Goal: Task Accomplishment & Management: Manage account settings

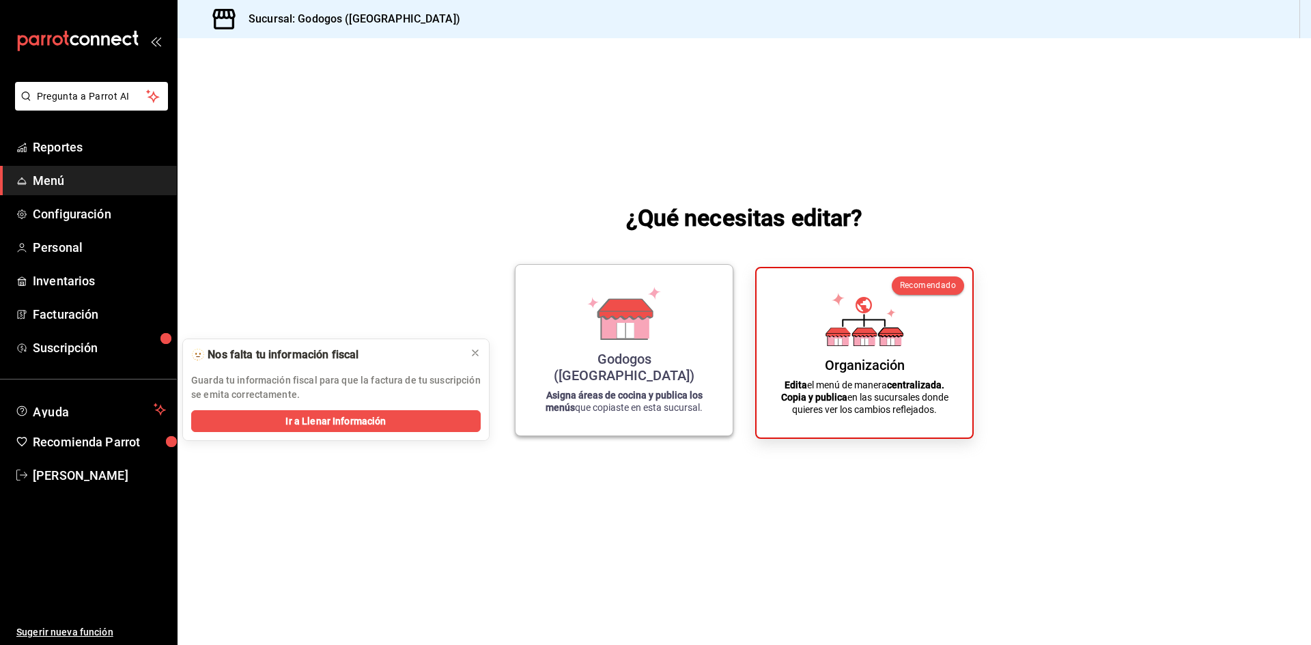
click at [624, 363] on div "Godogos ([GEOGRAPHIC_DATA]) Asigna áreas de cocina y publica los menús que copi…" at bounding box center [624, 350] width 184 height 149
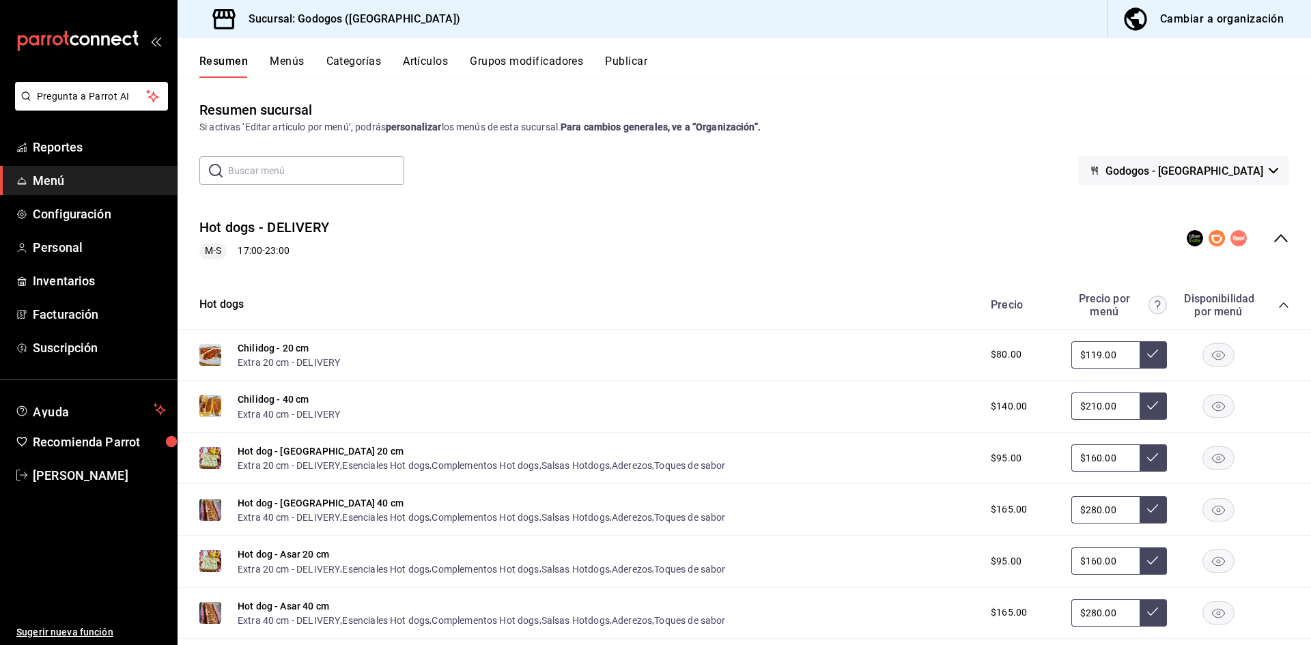
click at [867, 24] on div "Cambiar a organización" at bounding box center [1222, 19] width 124 height 19
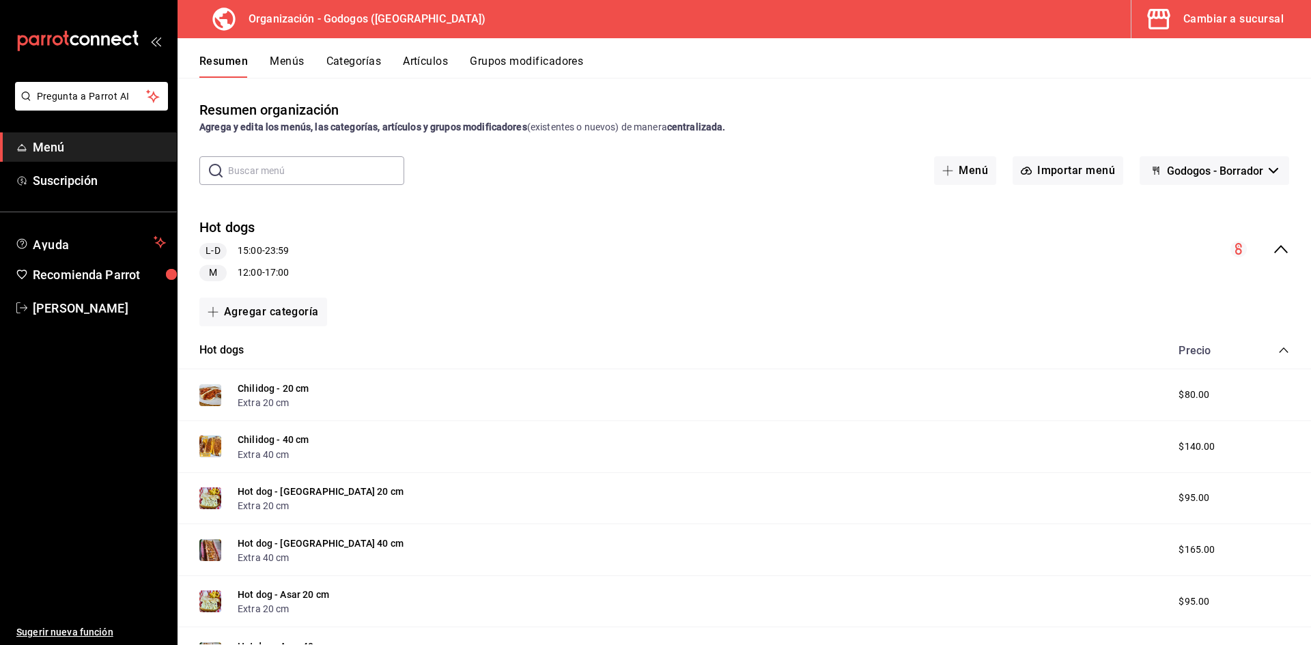
click at [867, 347] on icon "collapse-category-row" at bounding box center [1283, 350] width 11 height 11
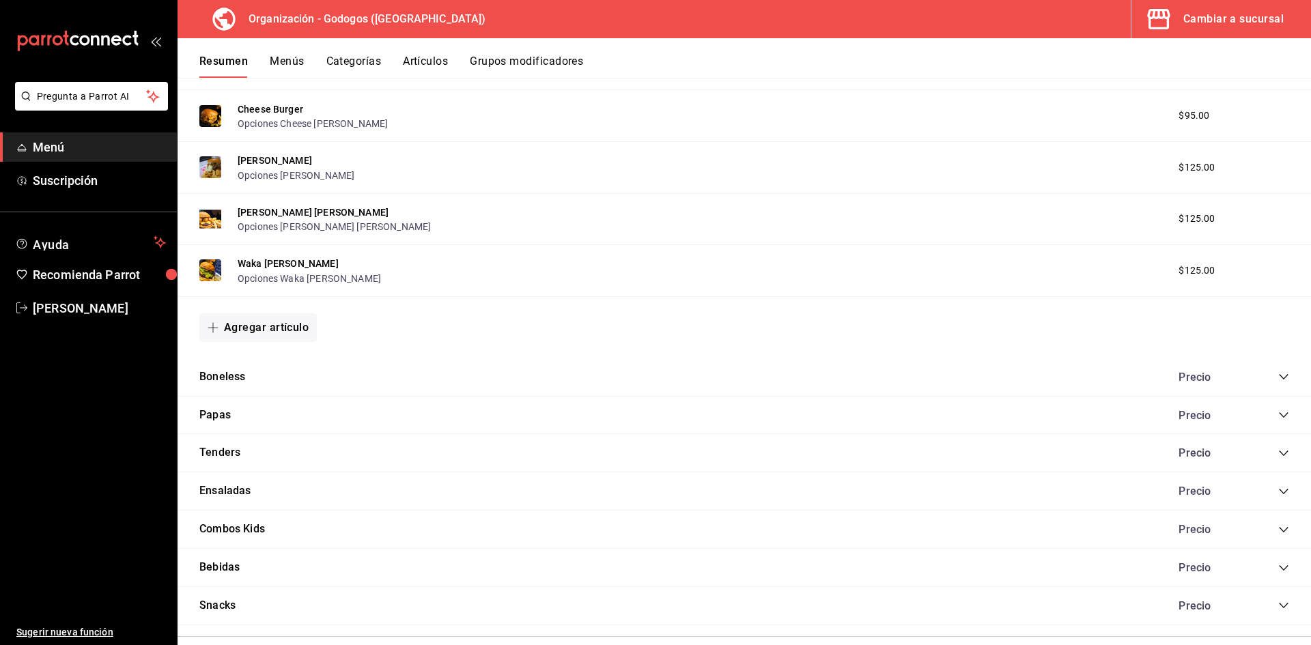
scroll to position [341, 0]
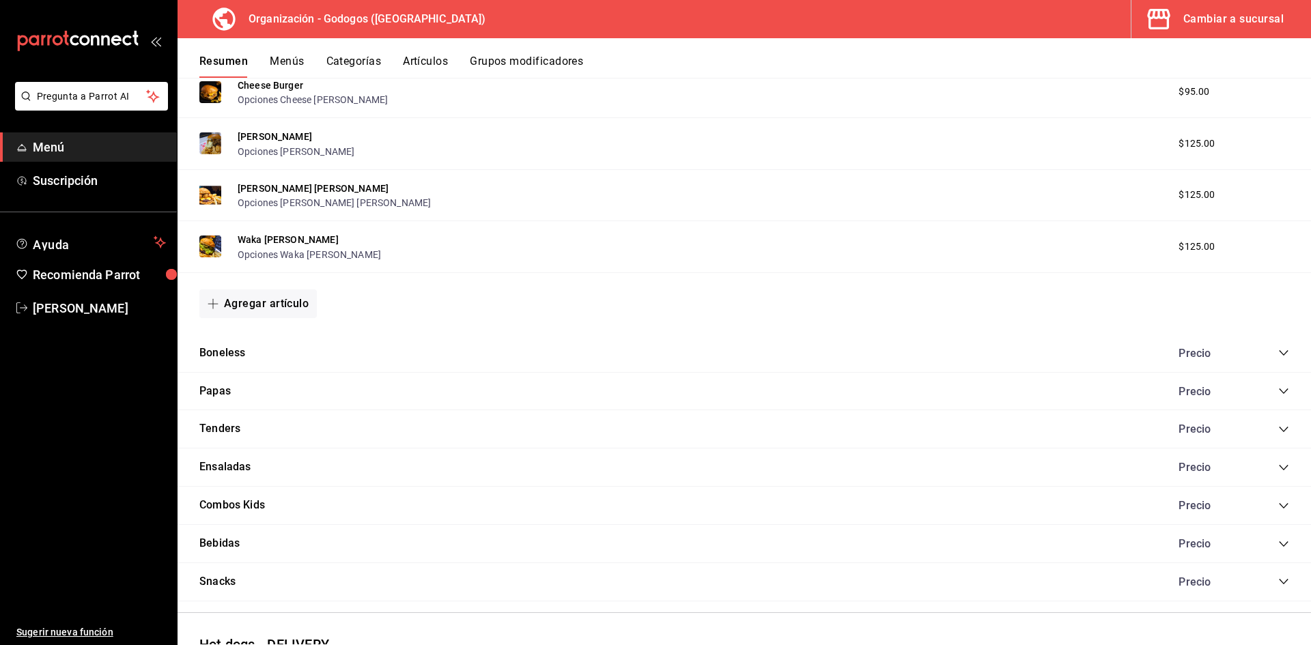
click at [867, 348] on icon "collapse-category-row" at bounding box center [1283, 353] width 11 height 11
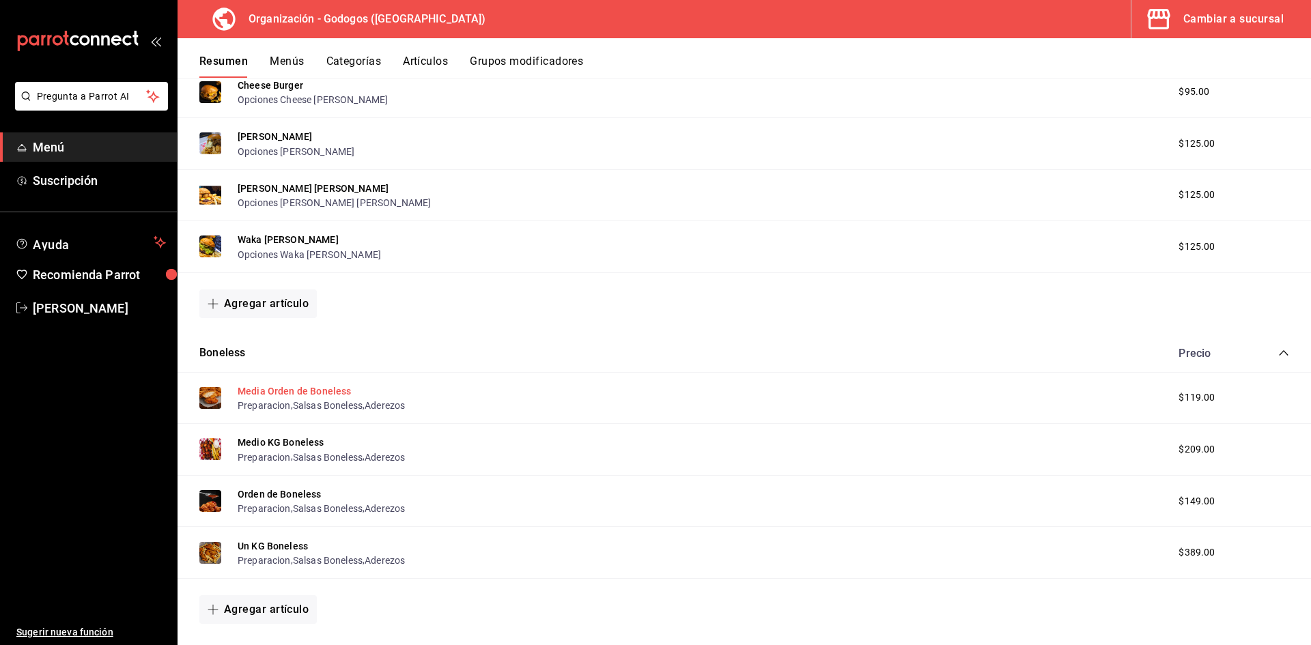
click at [270, 392] on button "Media Orden de Boneless" at bounding box center [294, 392] width 113 height 14
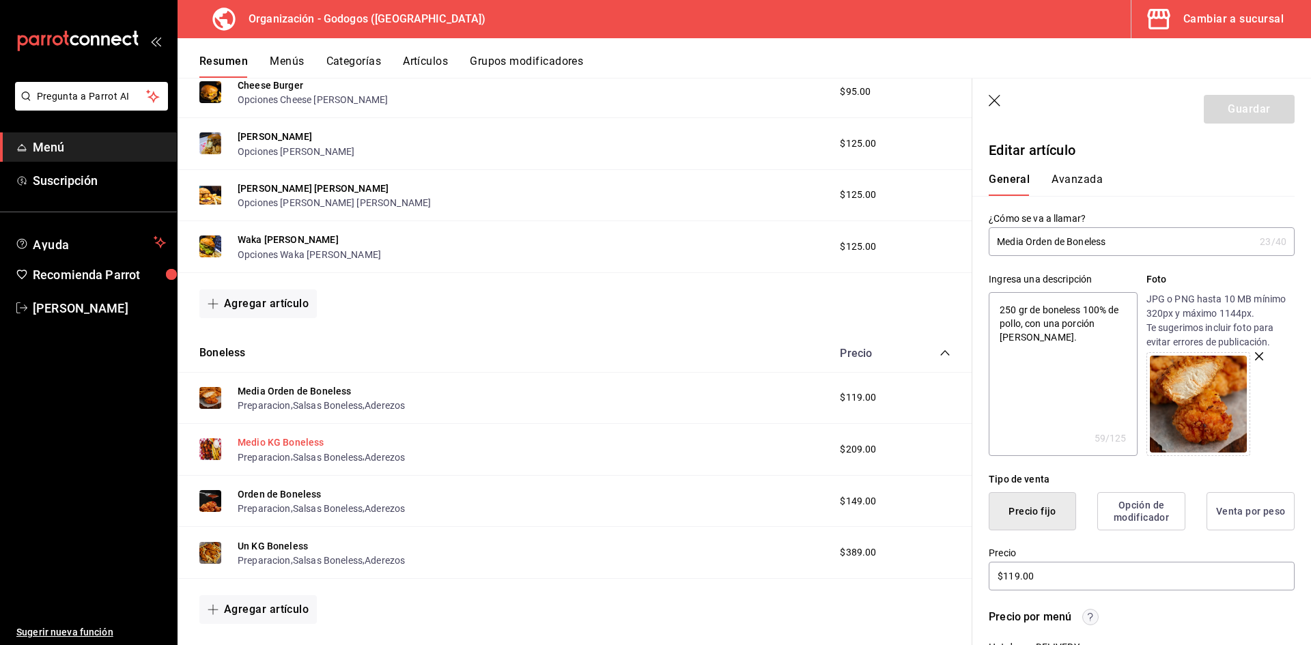
click at [307, 445] on button "Medio KG Boneless" at bounding box center [281, 443] width 87 height 14
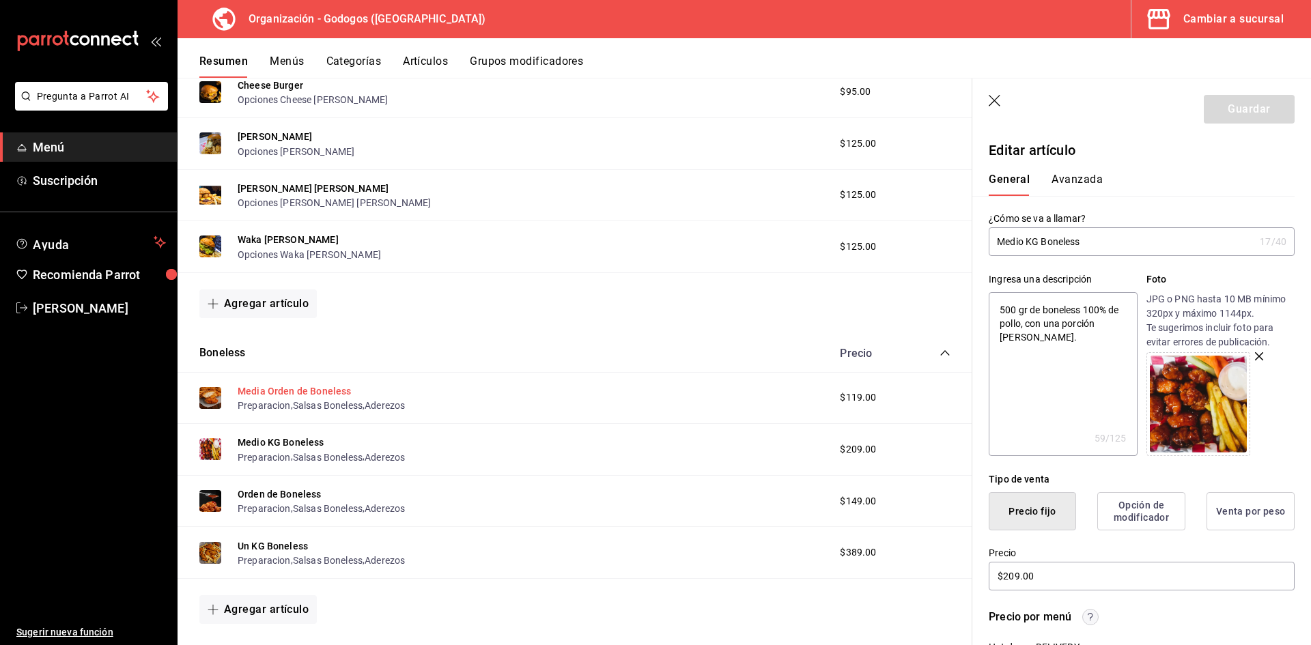
click at [326, 392] on button "Media Orden de Boneless" at bounding box center [294, 392] width 113 height 14
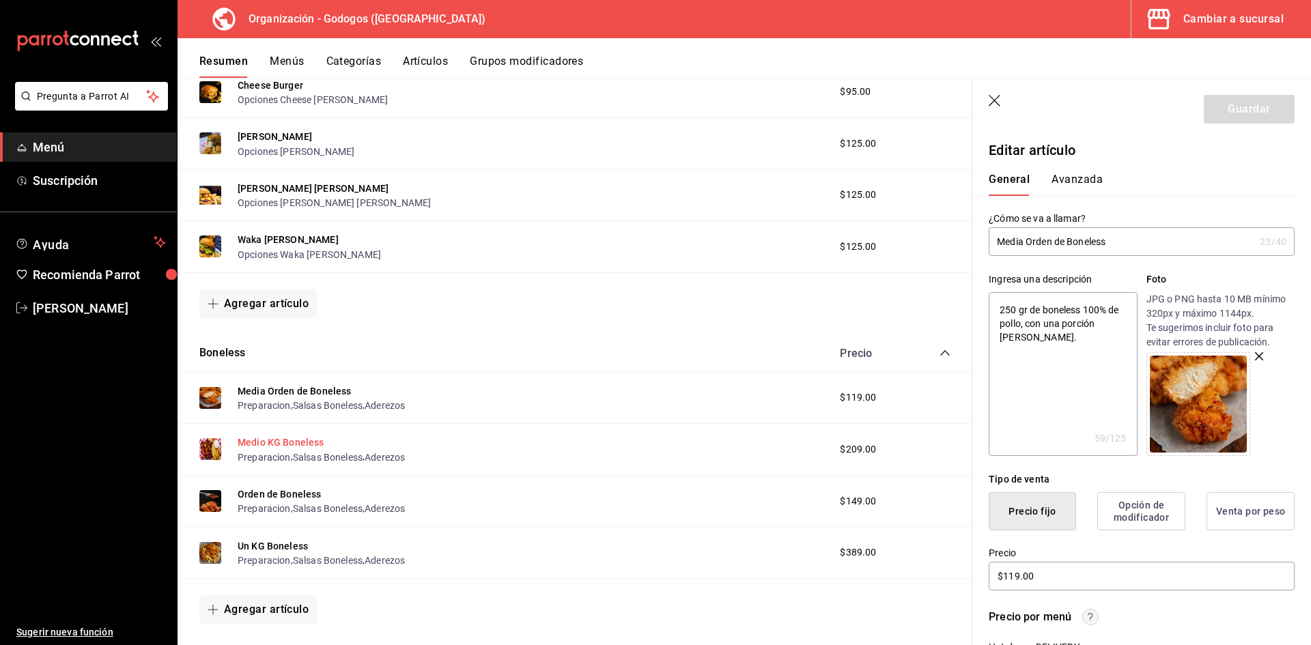
click at [292, 440] on button "Medio KG Boneless" at bounding box center [281, 443] width 87 height 14
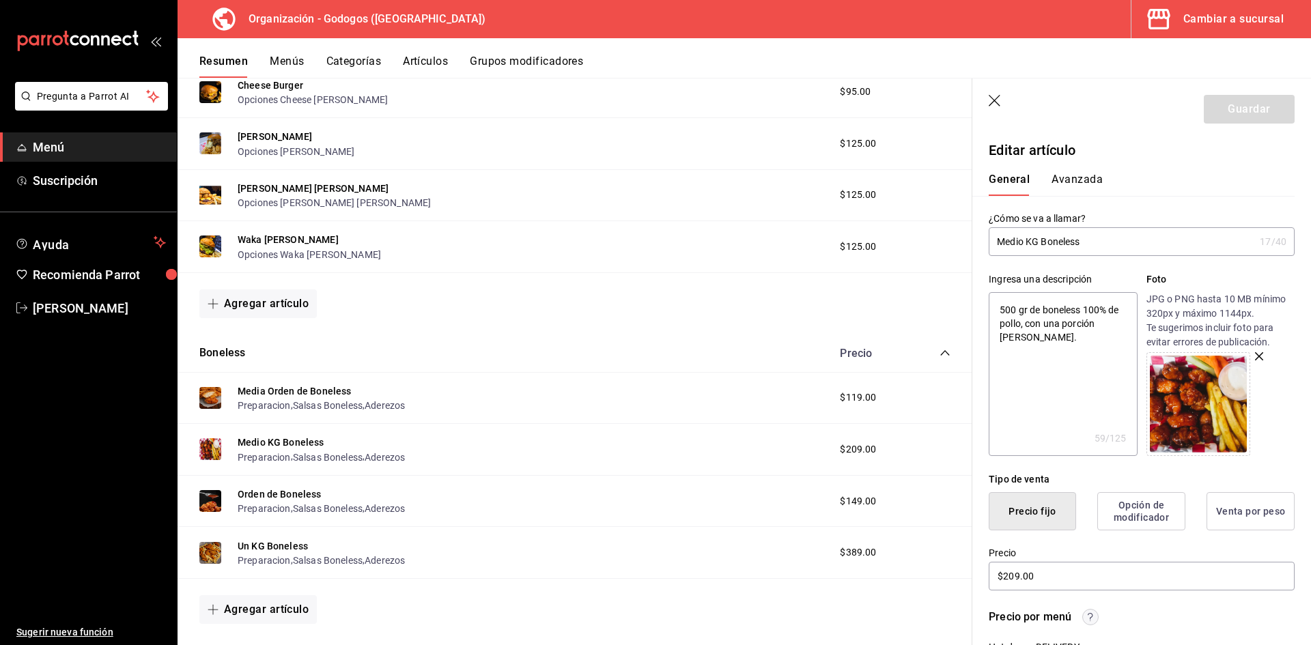
click at [867, 352] on icon "button" at bounding box center [1259, 356] width 8 height 8
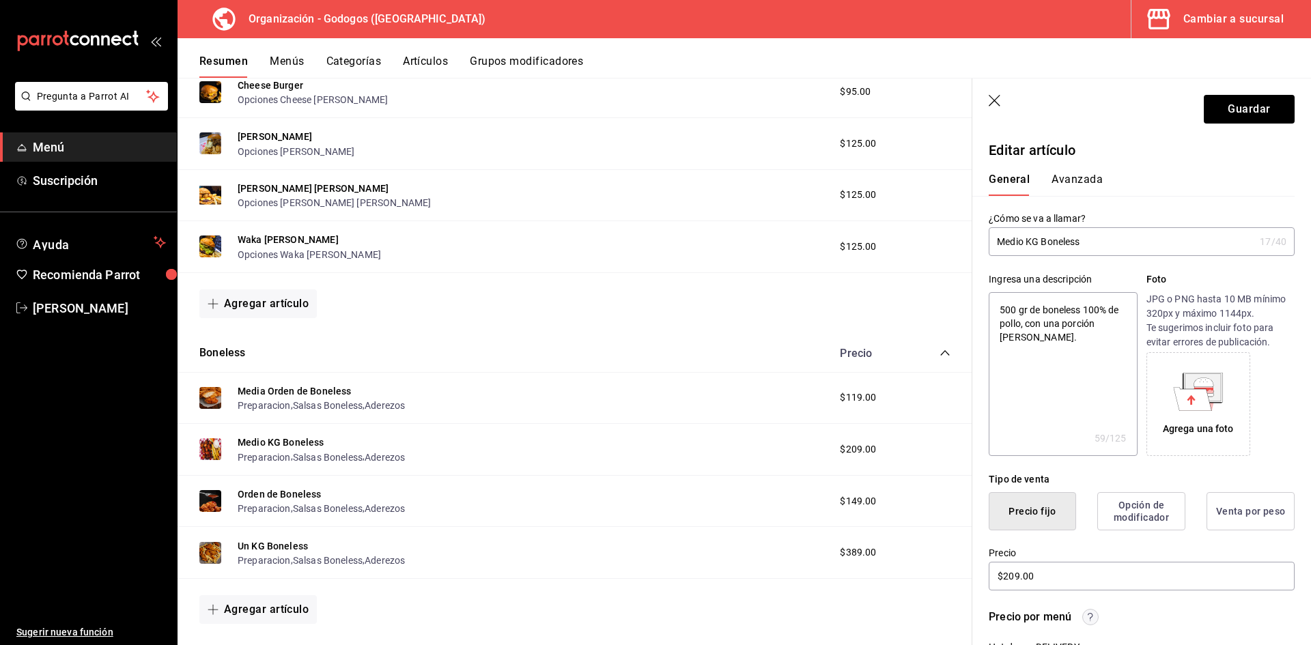
click at [867, 389] on icon at bounding box center [1193, 398] width 38 height 23
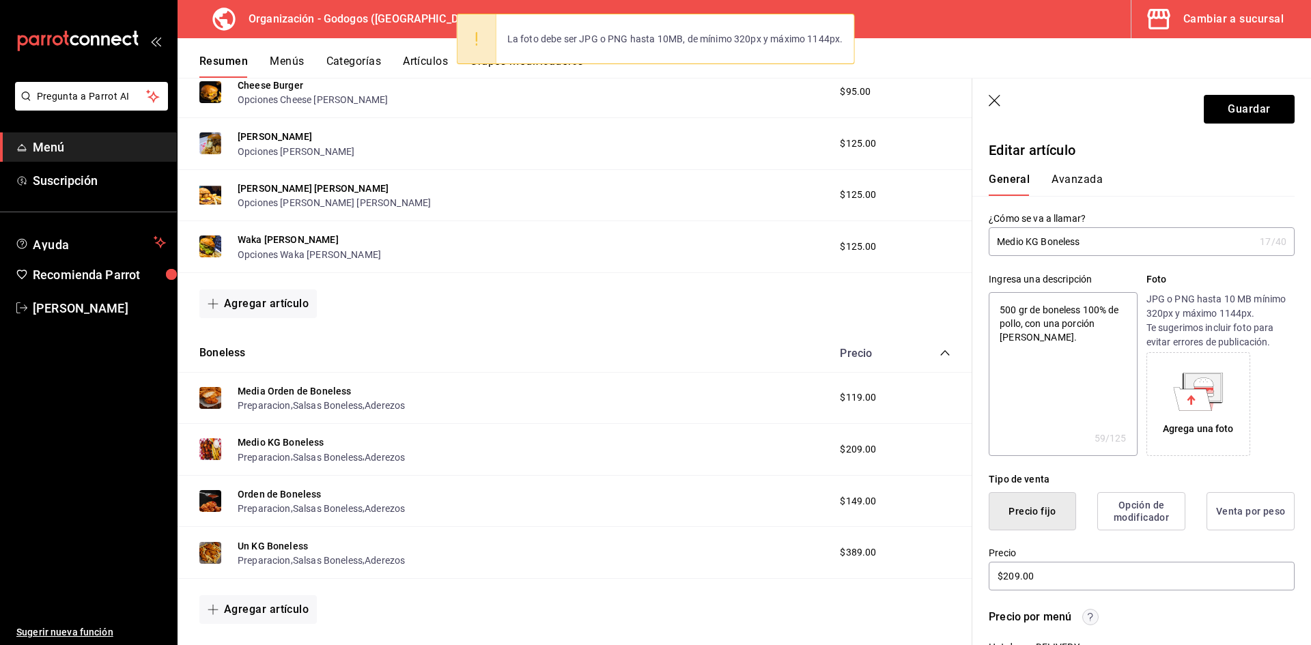
click at [759, 39] on div "La foto debe ser JPG o PNG hasta 10MB, de mínimo 320px y máximo 1144px." at bounding box center [676, 39] width 358 height 30
drag, startPoint x: 627, startPoint y: 38, endPoint x: 844, endPoint y: 38, distance: 217.2
click at [844, 38] on div "La foto debe ser JPG o PNG hasta 10MB, de mínimo 320px y máximo 1144px." at bounding box center [676, 39] width 358 height 30
copy div "hasta 10MB, de mínimo 320px y máximo 1144px."
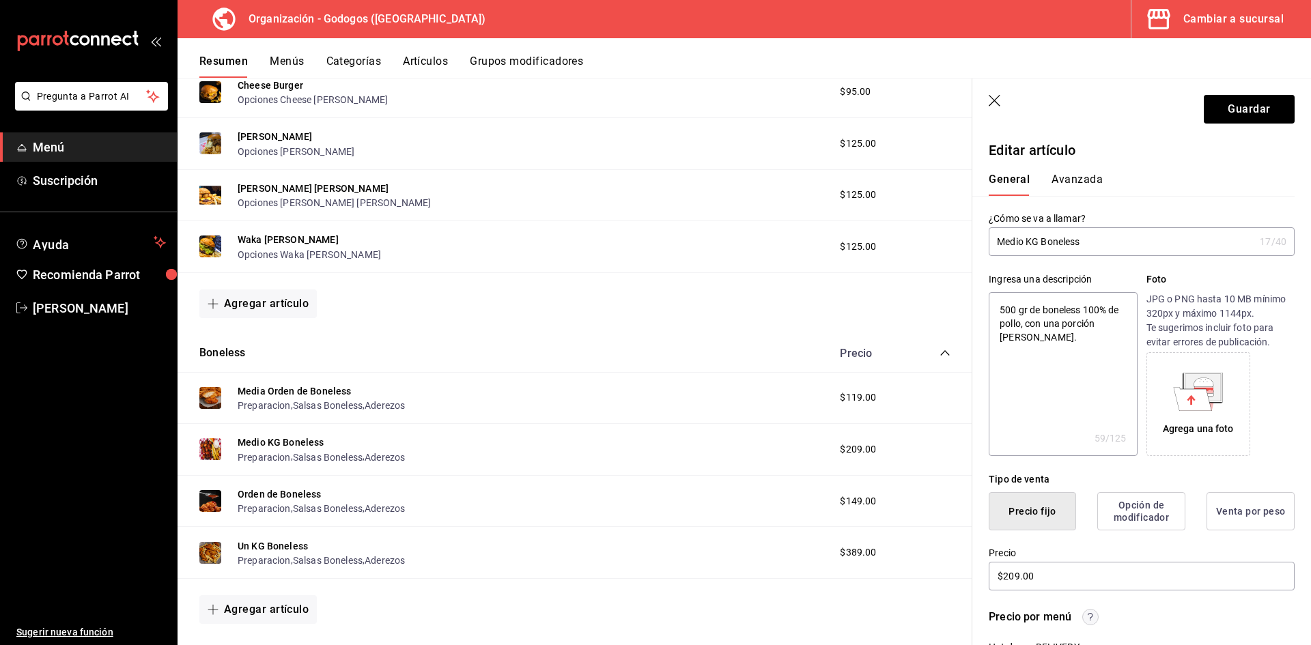
click at [867, 406] on icon at bounding box center [1193, 398] width 38 height 23
click at [867, 101] on button "Guardar" at bounding box center [1249, 109] width 91 height 29
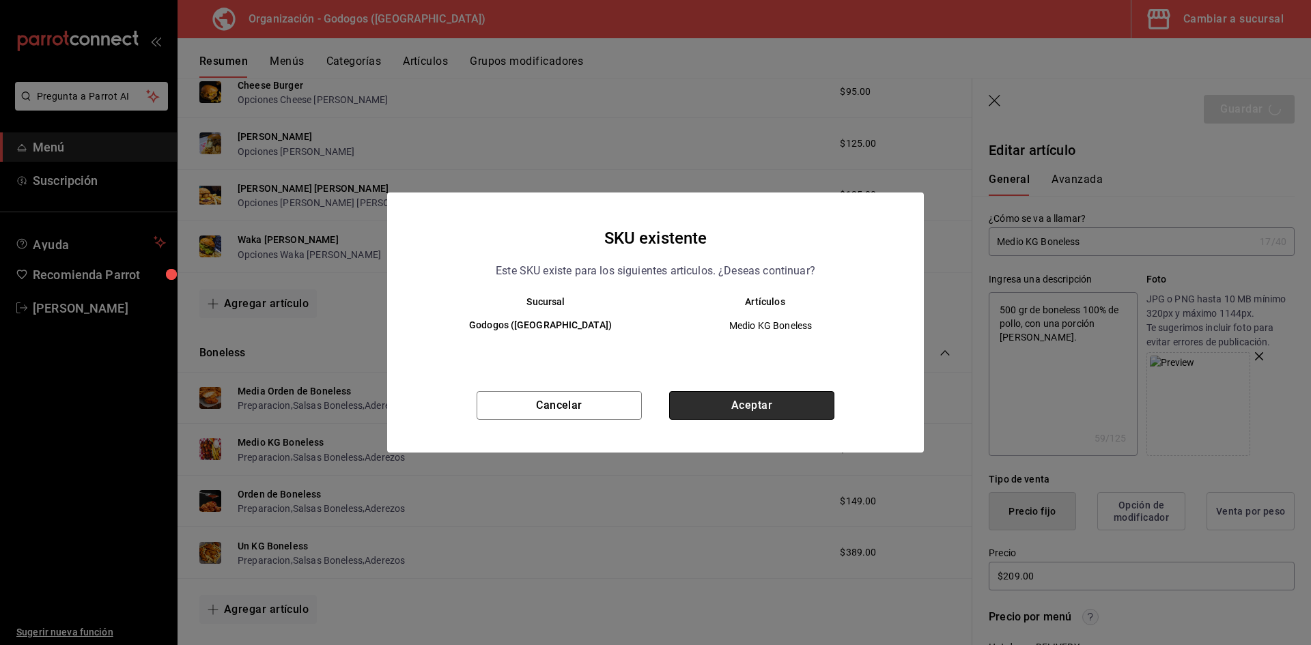
click at [770, 401] on button "Aceptar" at bounding box center [751, 405] width 165 height 29
type textarea "x"
